Goal: Find specific page/section: Find specific page/section

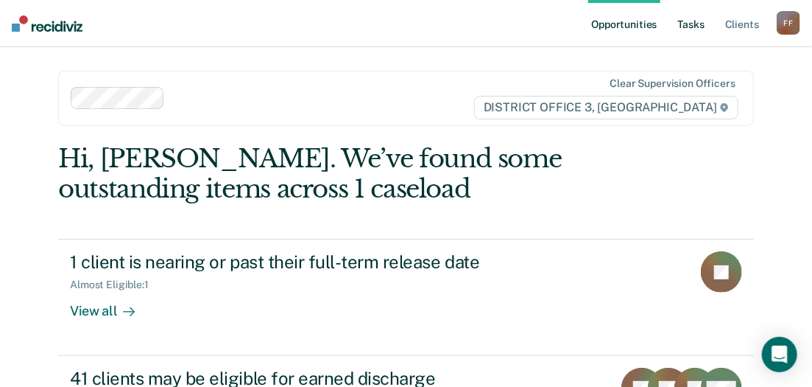
click at [688, 24] on link "Tasks" at bounding box center [691, 23] width 32 height 47
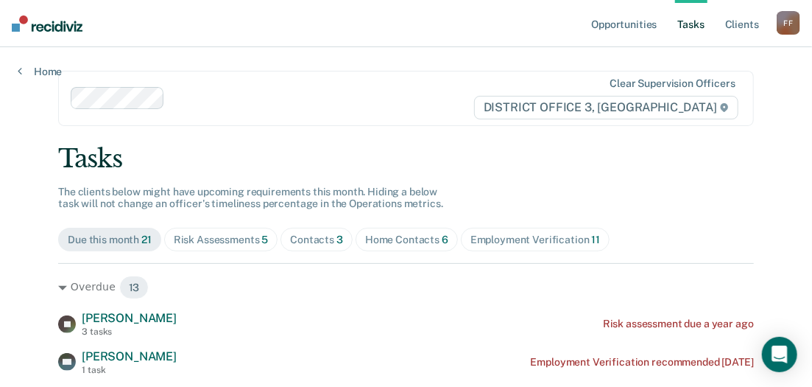
click at [297, 239] on div "Contacts 3" at bounding box center [316, 239] width 53 height 13
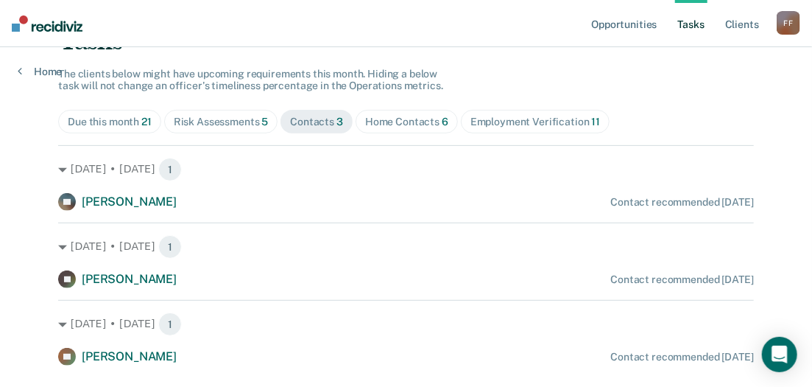
scroll to position [155, 0]
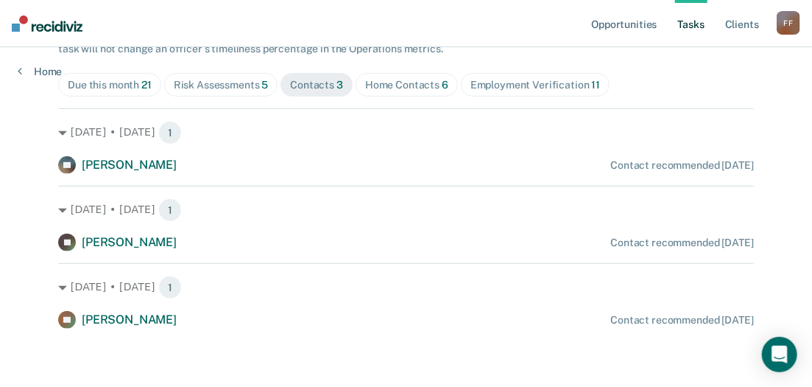
click at [408, 85] on div "Home Contacts 6" at bounding box center [406, 85] width 83 height 13
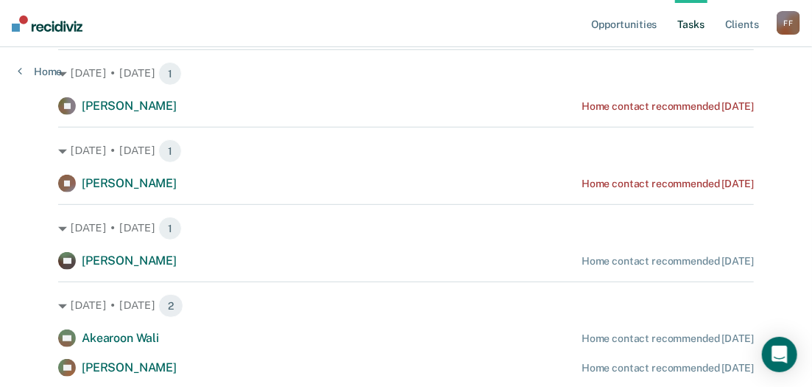
scroll to position [272, 0]
